Goal: Book appointment/travel/reservation

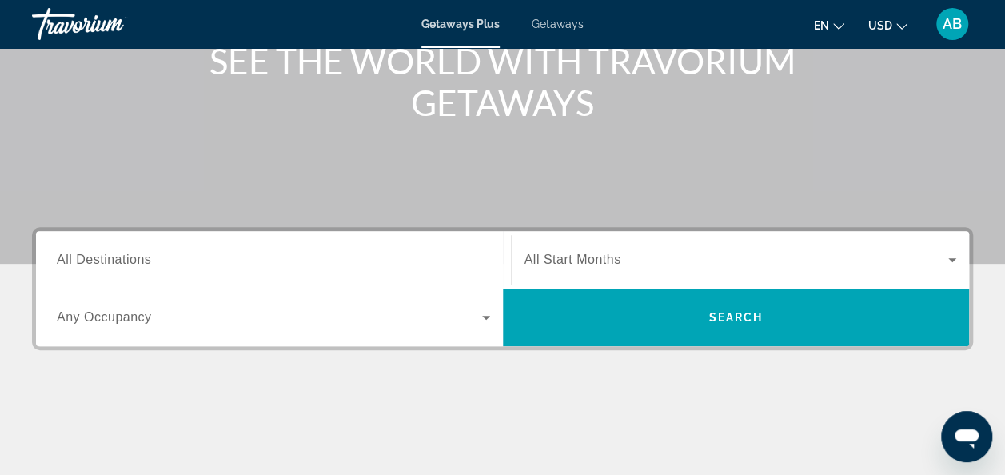
scroll to position [221, 0]
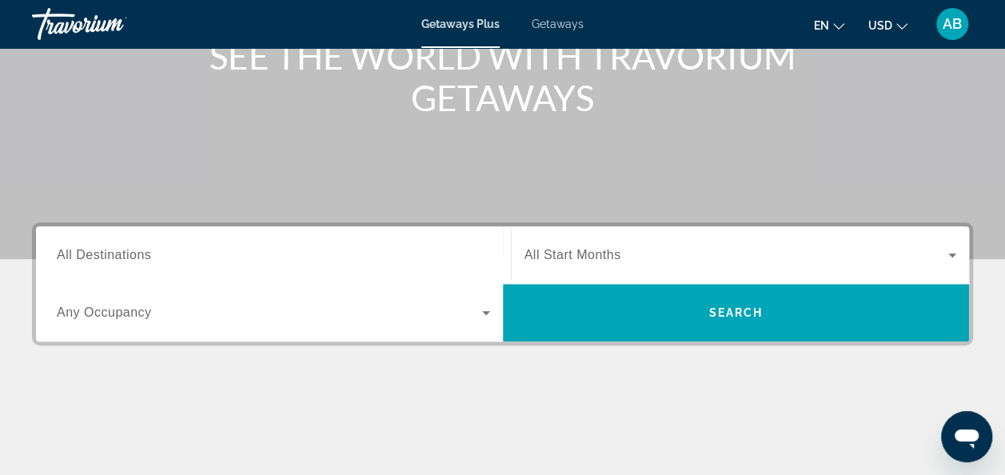
drag, startPoint x: 264, startPoint y: 325, endPoint x: 485, endPoint y: 313, distance: 221.1
click at [485, 313] on div "Search widget" at bounding box center [274, 312] width 434 height 45
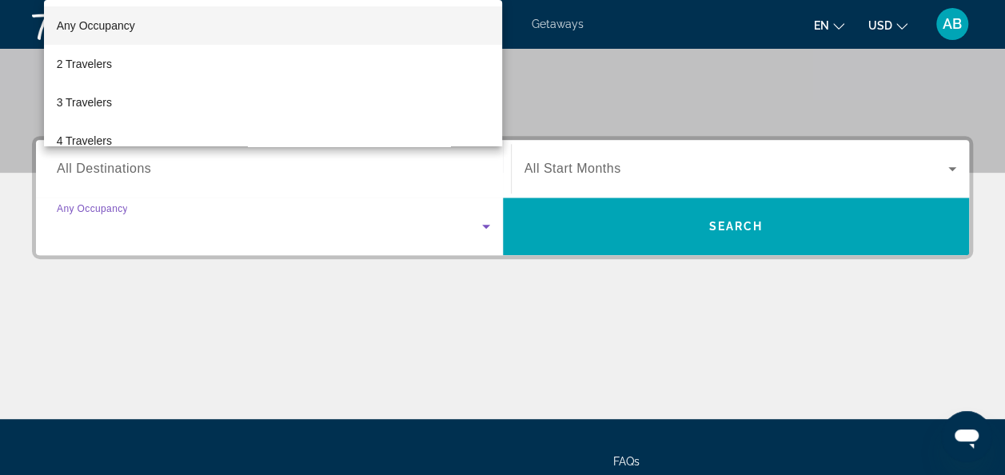
scroll to position [390, 0]
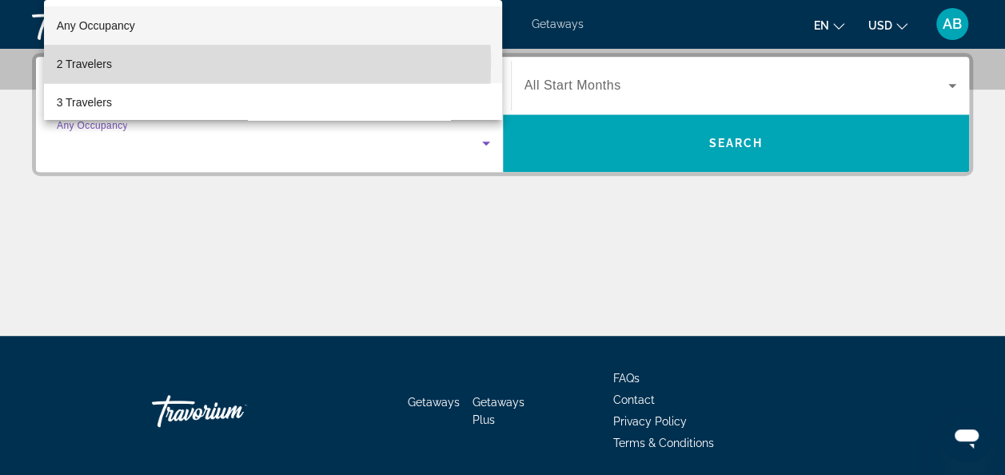
click at [74, 63] on span "2 Travelers" at bounding box center [84, 63] width 55 height 19
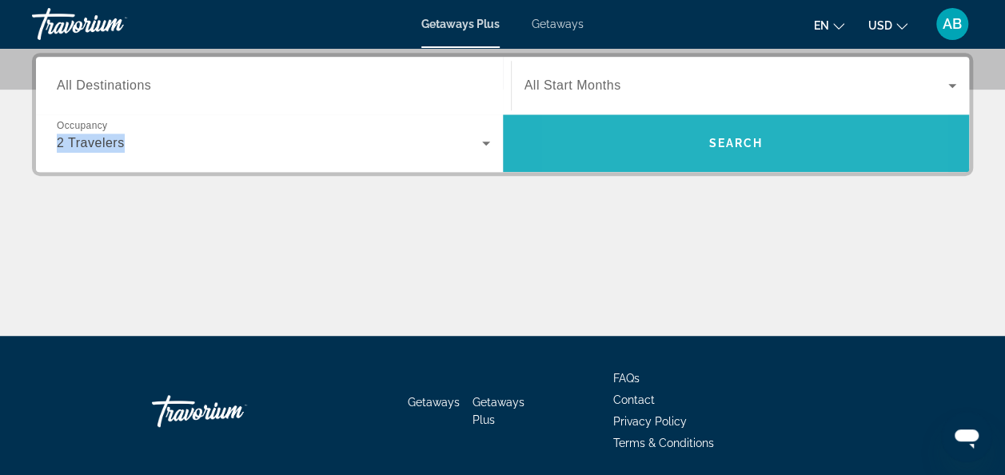
click at [655, 151] on span "Search widget" at bounding box center [736, 143] width 467 height 38
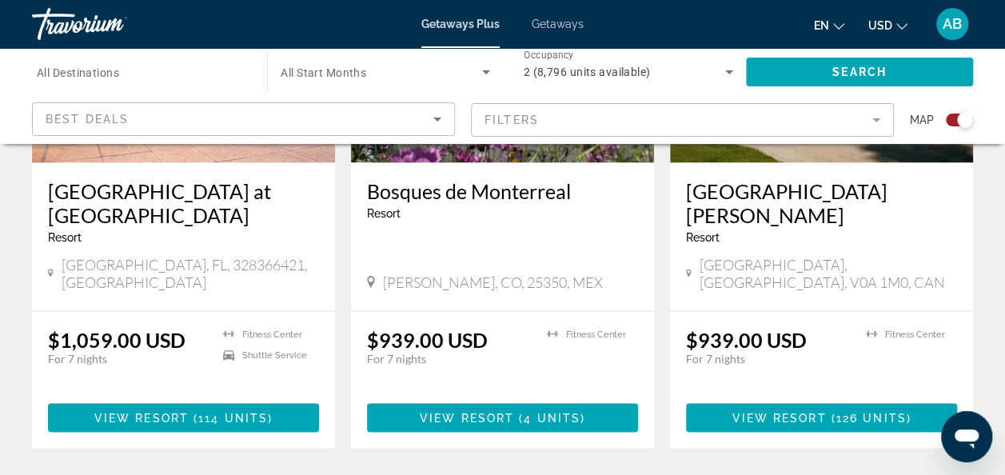
scroll to position [1335, 0]
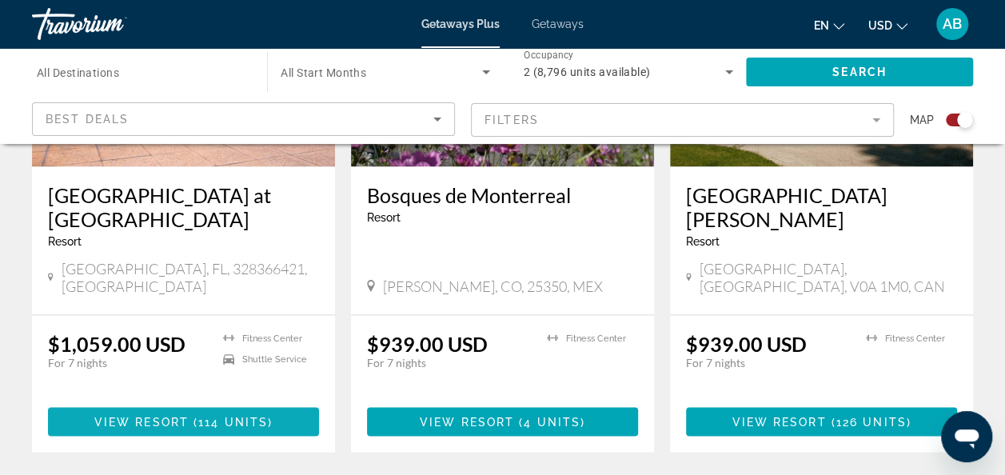
click at [198, 415] on span "114 units" at bounding box center [233, 421] width 70 height 13
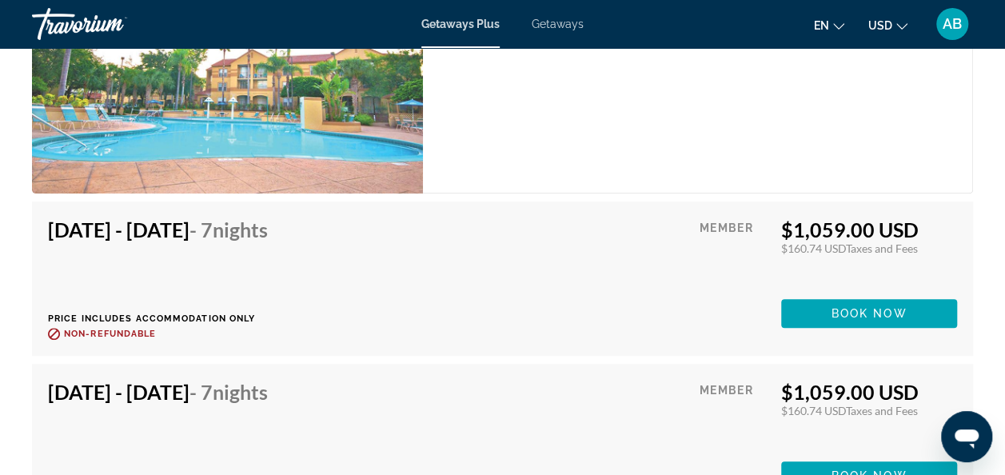
scroll to position [3274, 0]
